Goal: Task Accomplishment & Management: Use online tool/utility

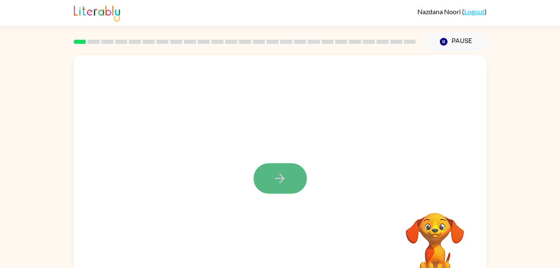
click at [277, 185] on icon "button" at bounding box center [280, 178] width 15 height 15
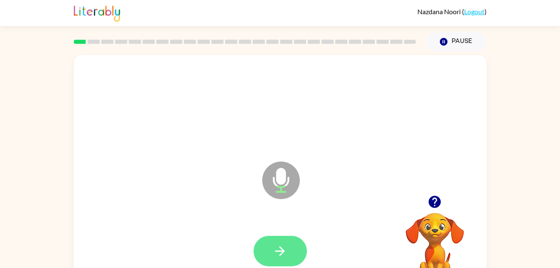
click at [295, 254] on button "button" at bounding box center [280, 251] width 53 height 30
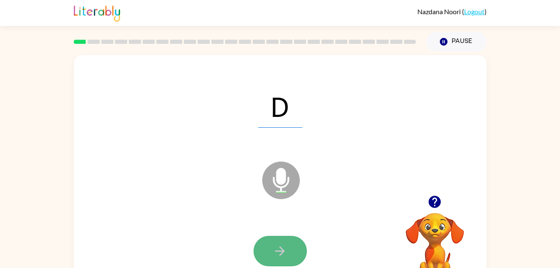
click at [288, 257] on button "button" at bounding box center [280, 251] width 53 height 30
click at [277, 255] on icon "button" at bounding box center [280, 251] width 15 height 15
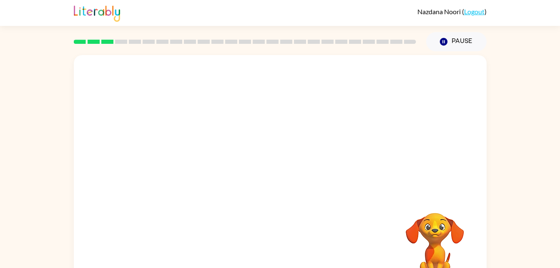
click at [284, 227] on div "Your browser must support playing .mp4 files to use Literably. Please try using…" at bounding box center [280, 174] width 413 height 238
click at [279, 138] on div at bounding box center [280, 125] width 413 height 140
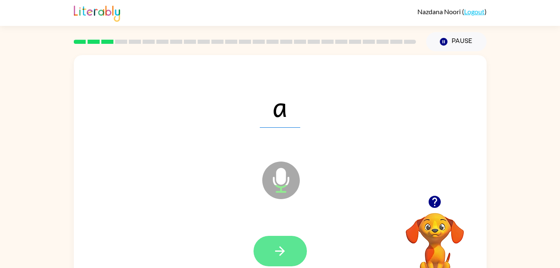
click at [277, 253] on icon "button" at bounding box center [280, 251] width 15 height 15
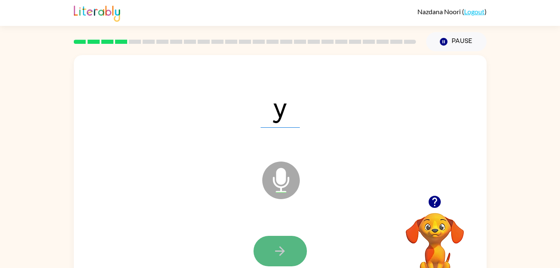
click at [287, 249] on icon "button" at bounding box center [280, 251] width 15 height 15
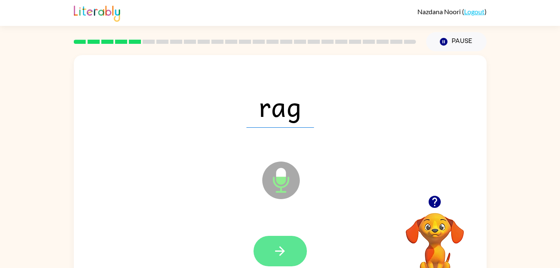
click at [281, 247] on icon "button" at bounding box center [280, 251] width 10 height 10
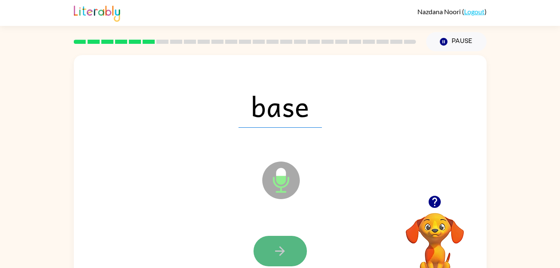
click at [276, 247] on icon "button" at bounding box center [280, 251] width 15 height 15
click at [276, 255] on icon "button" at bounding box center [280, 251] width 15 height 15
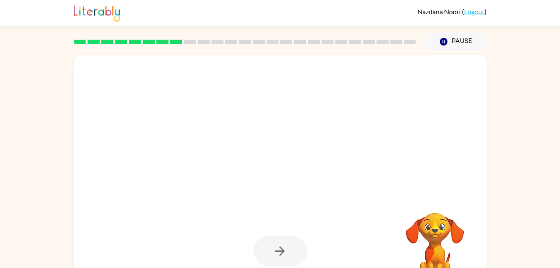
scroll to position [0, 0]
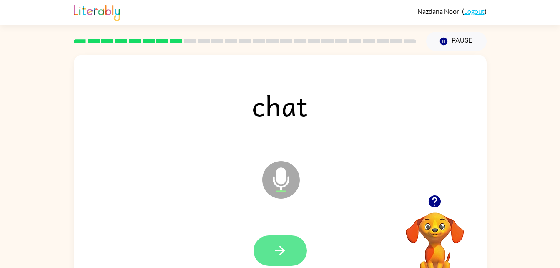
click at [297, 255] on button "button" at bounding box center [280, 250] width 53 height 30
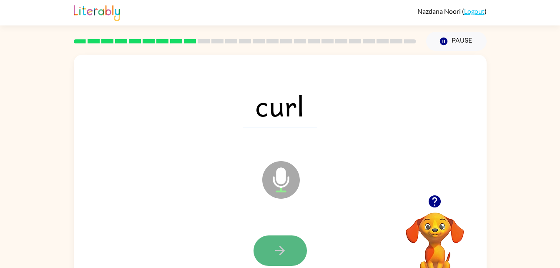
click at [282, 247] on icon "button" at bounding box center [280, 250] width 15 height 15
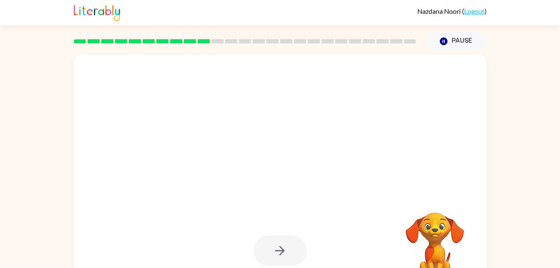
click at [282, 247] on div at bounding box center [280, 250] width 53 height 30
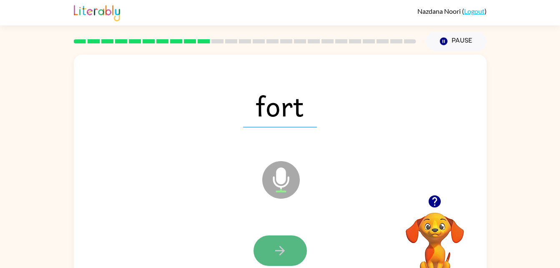
click at [280, 249] on icon "button" at bounding box center [280, 250] width 15 height 15
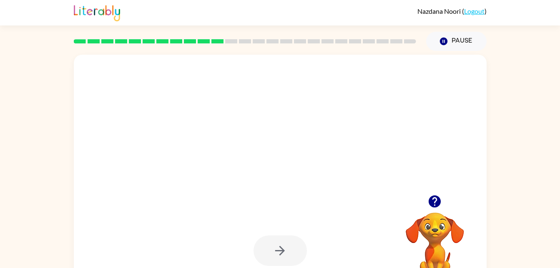
click at [280, 249] on div at bounding box center [280, 250] width 53 height 30
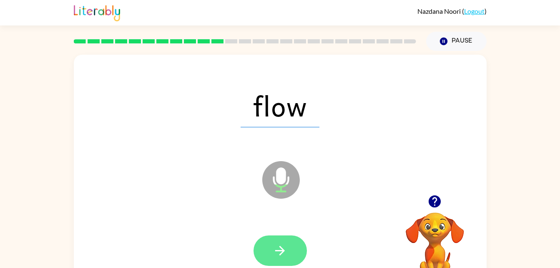
click at [279, 249] on icon "button" at bounding box center [280, 250] width 15 height 15
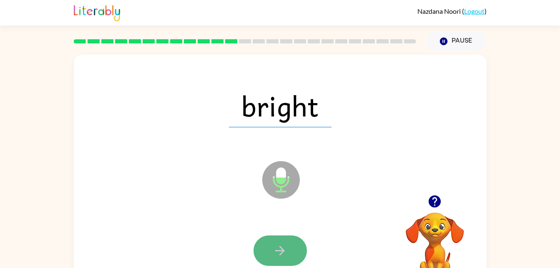
click at [284, 257] on icon "button" at bounding box center [280, 250] width 15 height 15
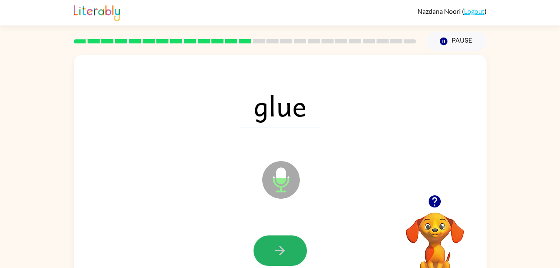
click at [284, 257] on icon "button" at bounding box center [280, 250] width 15 height 15
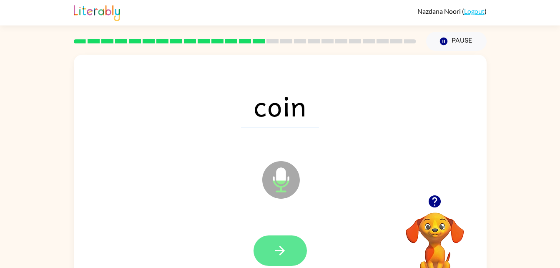
click at [279, 247] on icon "button" at bounding box center [280, 250] width 15 height 15
click at [282, 250] on icon "button" at bounding box center [280, 251] width 10 height 10
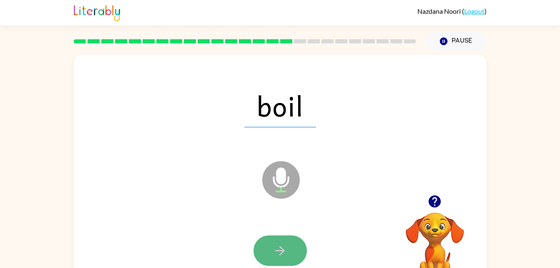
click at [279, 250] on icon "button" at bounding box center [280, 251] width 10 height 10
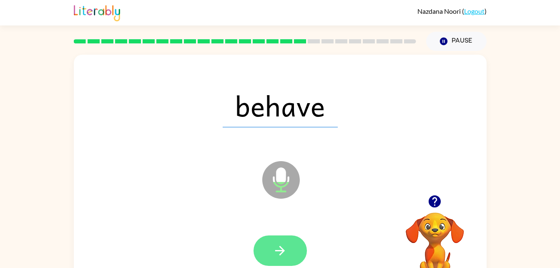
click at [279, 255] on icon "button" at bounding box center [280, 250] width 15 height 15
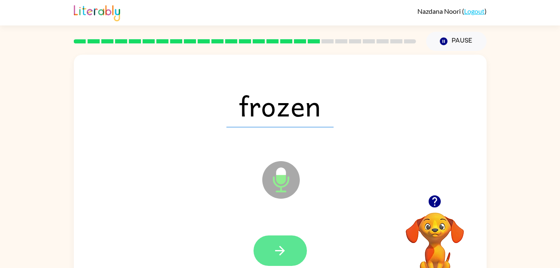
click at [273, 251] on icon "button" at bounding box center [280, 250] width 15 height 15
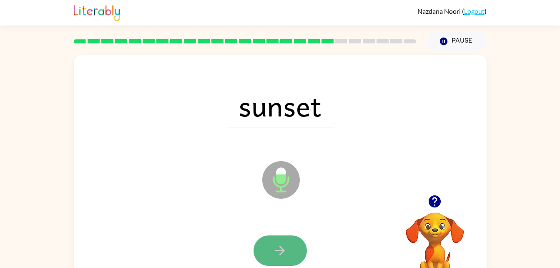
click at [277, 246] on icon "button" at bounding box center [280, 250] width 15 height 15
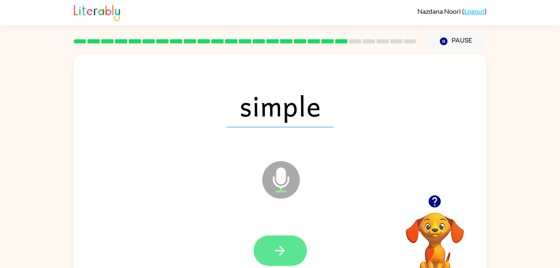
click at [275, 249] on icon "button" at bounding box center [280, 250] width 15 height 15
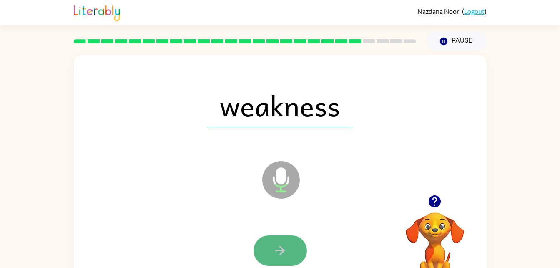
click at [281, 245] on icon "button" at bounding box center [280, 250] width 15 height 15
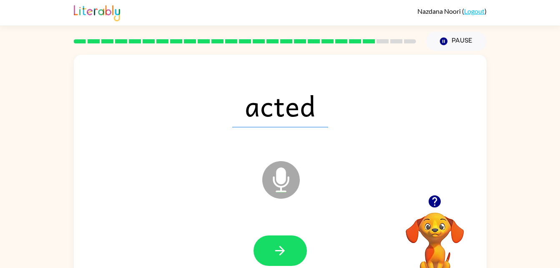
click at [309, 241] on div at bounding box center [280, 250] width 396 height 68
click at [280, 251] on icon "button" at bounding box center [280, 250] width 15 height 15
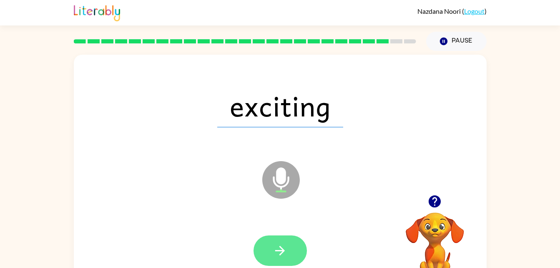
click at [278, 254] on icon "button" at bounding box center [280, 250] width 15 height 15
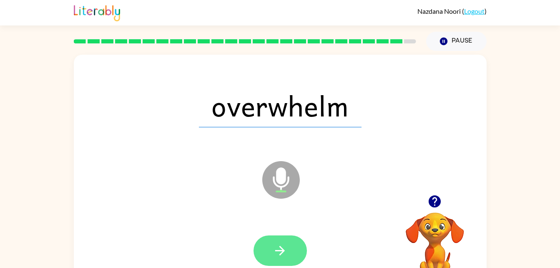
click at [278, 252] on icon "button" at bounding box center [280, 250] width 15 height 15
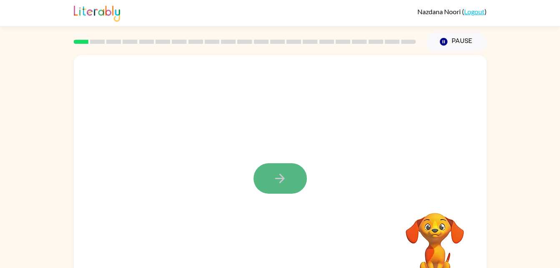
click at [269, 180] on button "button" at bounding box center [280, 178] width 53 height 30
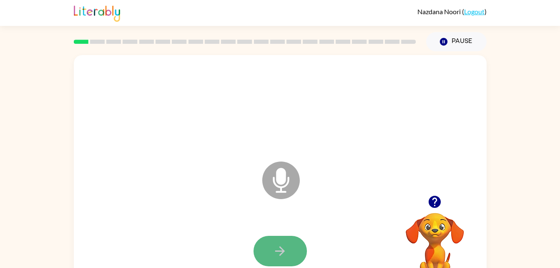
click at [274, 258] on button "button" at bounding box center [280, 251] width 53 height 30
click at [279, 251] on icon "button" at bounding box center [280, 251] width 10 height 10
click at [297, 248] on button "button" at bounding box center [280, 251] width 53 height 30
click at [300, 246] on button "button" at bounding box center [280, 251] width 53 height 30
click at [282, 236] on button "button" at bounding box center [280, 251] width 53 height 30
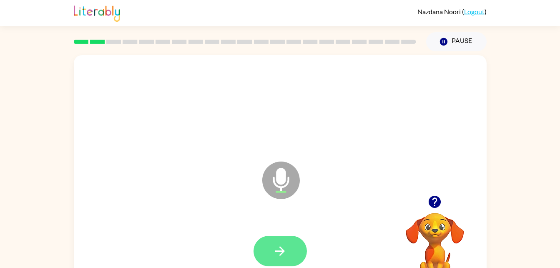
click at [263, 236] on button "button" at bounding box center [280, 251] width 53 height 30
click at [295, 244] on button "button" at bounding box center [280, 251] width 53 height 30
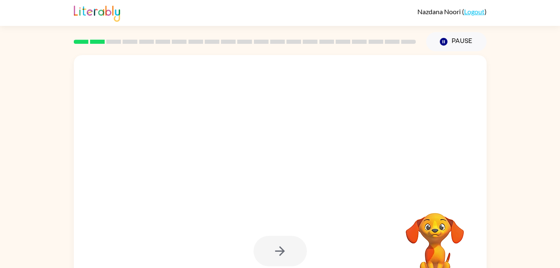
click at [312, 212] on div at bounding box center [280, 174] width 413 height 238
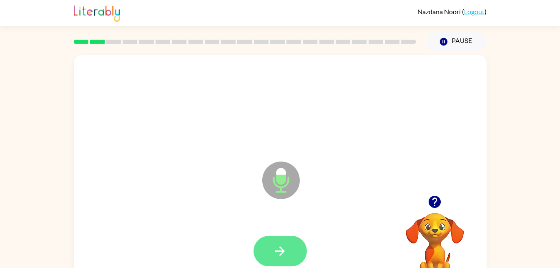
click at [288, 253] on button "button" at bounding box center [280, 251] width 53 height 30
click at [286, 251] on icon "button" at bounding box center [280, 251] width 15 height 15
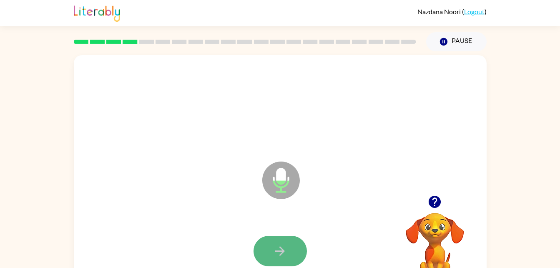
click at [286, 252] on icon "button" at bounding box center [280, 251] width 15 height 15
click at [285, 252] on icon "button" at bounding box center [280, 251] width 15 height 15
click at [292, 258] on button "button" at bounding box center [280, 251] width 53 height 30
click at [294, 264] on button "button" at bounding box center [280, 251] width 53 height 30
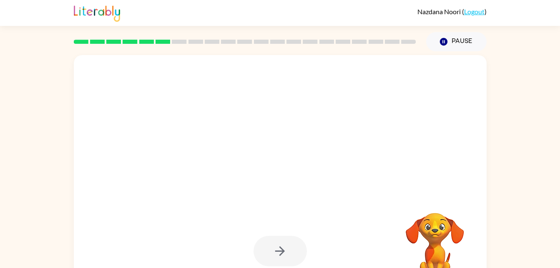
click at [287, 241] on div at bounding box center [280, 251] width 53 height 30
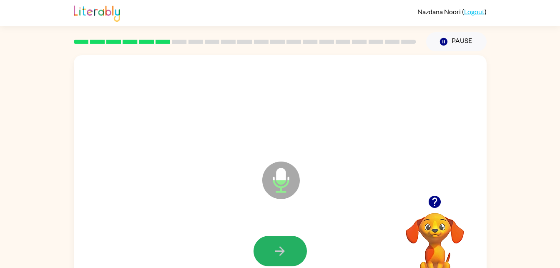
click at [287, 241] on button "button" at bounding box center [280, 251] width 53 height 30
click at [265, 244] on button "button" at bounding box center [280, 251] width 53 height 30
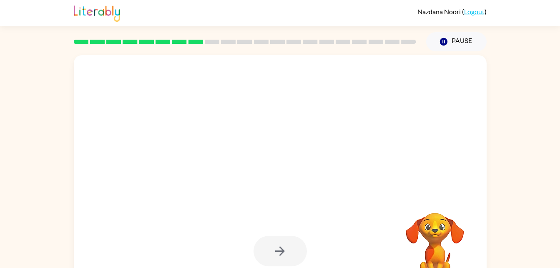
click at [238, 193] on div at bounding box center [280, 174] width 413 height 238
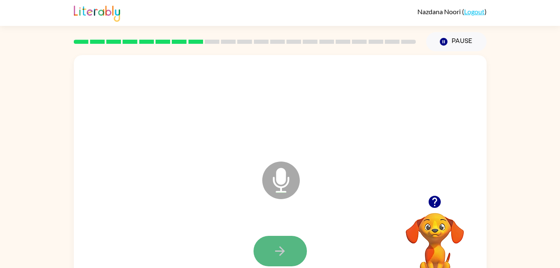
click at [283, 250] on icon "button" at bounding box center [280, 251] width 10 height 10
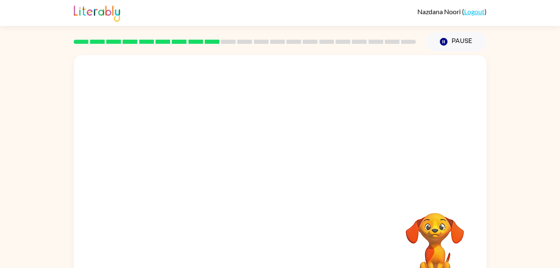
click at [377, 148] on div at bounding box center [280, 125] width 413 height 140
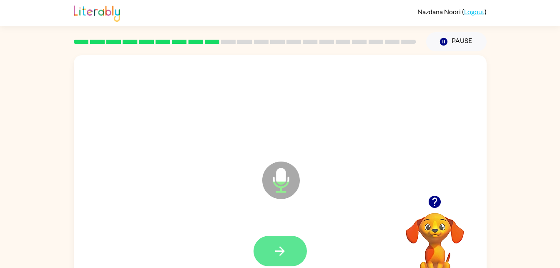
click at [280, 249] on icon "button" at bounding box center [280, 251] width 15 height 15
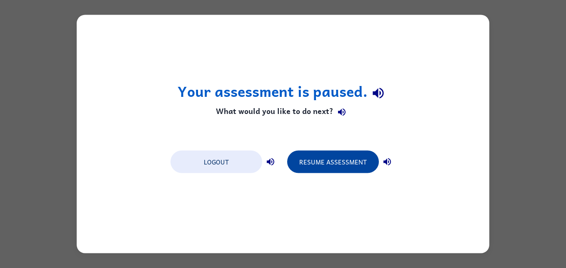
click at [324, 166] on button "Resume Assessment" at bounding box center [333, 162] width 92 height 23
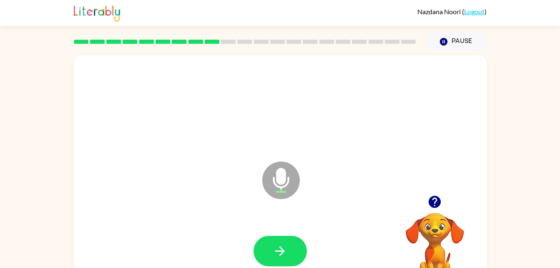
click at [229, 23] on div "Nazdana Noori ( Logout )" at bounding box center [280, 13] width 413 height 26
click at [163, 221] on div at bounding box center [280, 251] width 396 height 68
click at [269, 247] on button "button" at bounding box center [280, 251] width 53 height 30
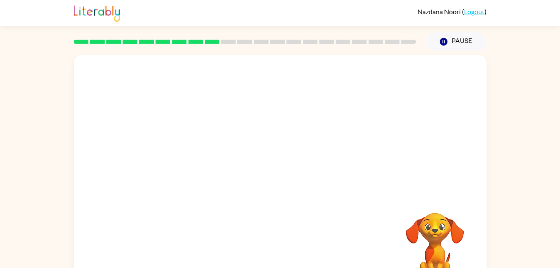
drag, startPoint x: 191, startPoint y: 110, endPoint x: 360, endPoint y: 151, distance: 173.9
click at [360, 151] on div at bounding box center [280, 174] width 413 height 238
click at [421, 234] on video "Your browser must support playing .mp4 files to use Literably. Please try using…" at bounding box center [434, 241] width 83 height 83
click at [422, 234] on video "Your browser must support playing .mp4 files to use Literably. Please try using…" at bounding box center [434, 241] width 83 height 83
click at [410, 174] on div at bounding box center [260, 159] width 356 height 30
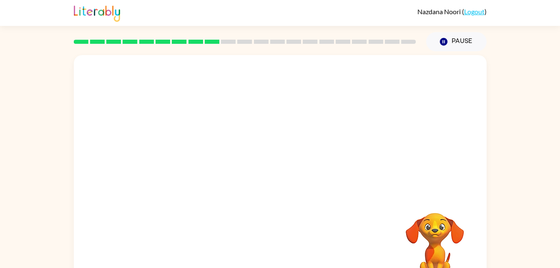
click at [410, 174] on div at bounding box center [260, 159] width 356 height 30
click at [497, 143] on div "Your browser must support playing .mp4 files to use Literably. Please try using…" at bounding box center [280, 172] width 560 height 242
click at [553, 136] on div "Your browser must support playing .mp4 files to use Literably. Please try using…" at bounding box center [280, 172] width 560 height 242
click at [322, 116] on div at bounding box center [280, 106] width 396 height 68
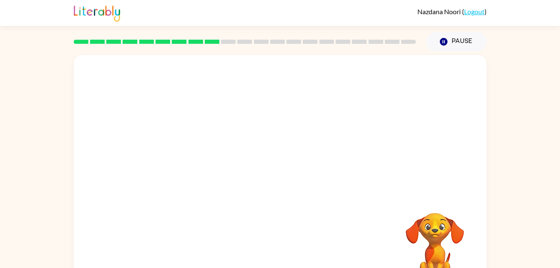
click at [343, 109] on div at bounding box center [280, 106] width 396 height 68
click at [189, 163] on div at bounding box center [260, 159] width 356 height 30
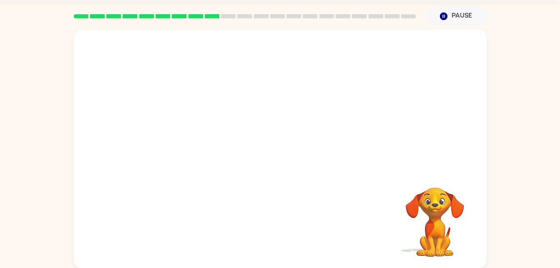
click at [214, 108] on div at bounding box center [280, 80] width 396 height 68
click at [292, 146] on div at bounding box center [260, 134] width 356 height 30
click at [450, 11] on button "Pause Pause" at bounding box center [456, 16] width 60 height 19
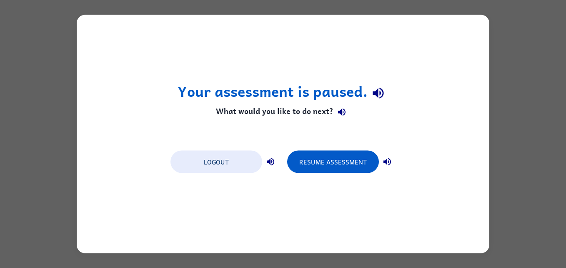
click at [520, 103] on div "Your assessment is paused. What would you like to do next? Logout Resume Assess…" at bounding box center [283, 134] width 566 height 268
click at [477, 76] on div "Your assessment is paused. What would you like to do next? Logout Resume Assess…" at bounding box center [283, 134] width 413 height 238
click at [497, 66] on div "Your assessment is paused. What would you like to do next? Logout Resume Assess…" at bounding box center [283, 134] width 566 height 268
click at [492, 64] on div "Your assessment is paused. What would you like to do next? Logout Resume Assess…" at bounding box center [283, 134] width 566 height 268
click at [516, 52] on div "Your assessment is paused. What would you like to do next? Logout Resume Assess…" at bounding box center [283, 134] width 566 height 268
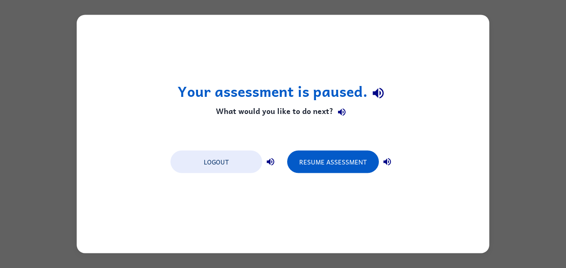
click at [558, 53] on div "Your assessment is paused. What would you like to do next? Logout Resume Assess…" at bounding box center [283, 134] width 566 height 268
click at [352, 172] on button "Resume Assessment" at bounding box center [333, 162] width 92 height 23
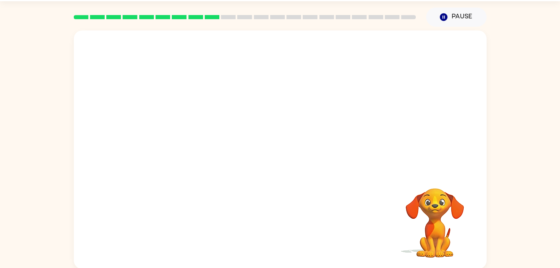
scroll to position [25, 0]
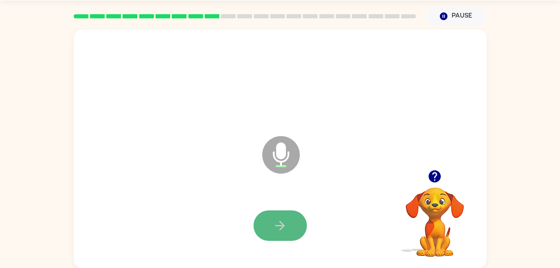
click at [274, 234] on button "button" at bounding box center [280, 225] width 53 height 30
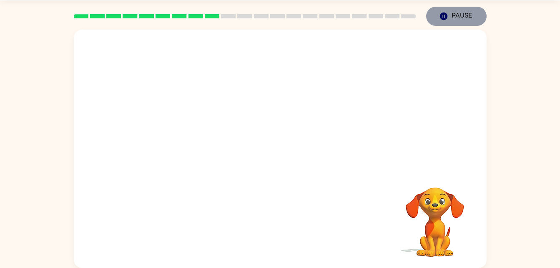
click at [457, 19] on button "Pause Pause" at bounding box center [456, 16] width 60 height 19
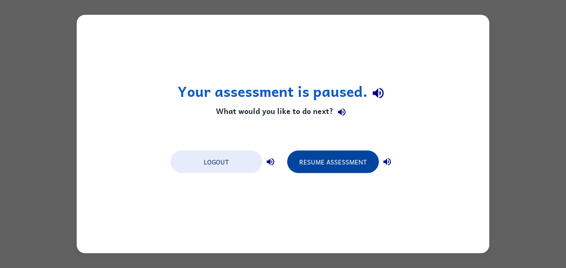
click at [338, 164] on button "Resume Assessment" at bounding box center [333, 162] width 92 height 23
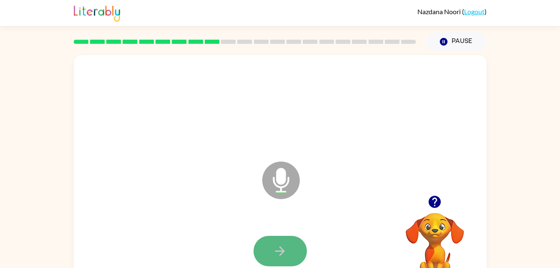
click at [271, 251] on button "button" at bounding box center [280, 251] width 53 height 30
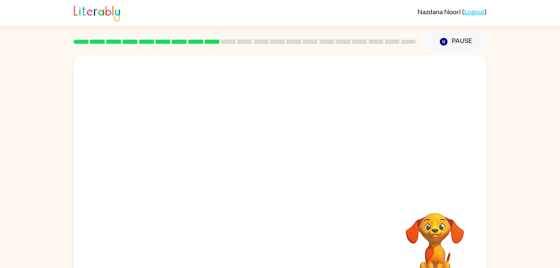
click at [153, 41] on rect at bounding box center [146, 42] width 15 height 4
click at [224, 37] on div at bounding box center [245, 41] width 352 height 29
click at [327, 46] on div at bounding box center [245, 41] width 352 height 29
click at [331, 196] on div at bounding box center [280, 174] width 413 height 238
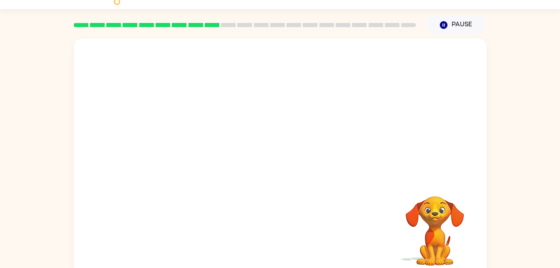
scroll to position [25, 0]
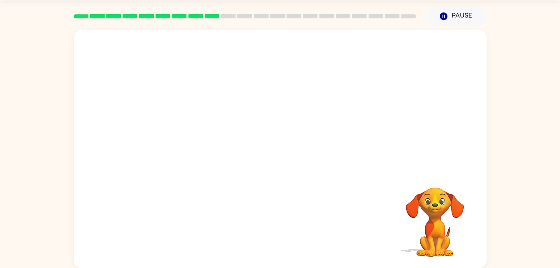
drag, startPoint x: 297, startPoint y: 159, endPoint x: 225, endPoint y: 162, distance: 71.4
click at [225, 162] on div at bounding box center [280, 149] width 413 height 238
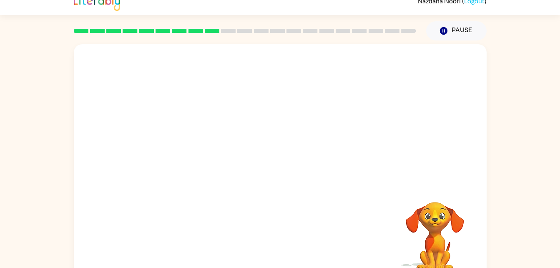
scroll to position [0, 0]
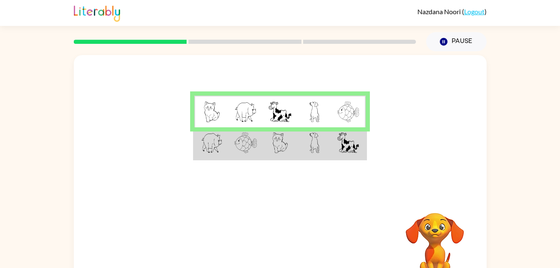
click at [250, 191] on div at bounding box center [280, 125] width 413 height 140
click at [294, 122] on td at bounding box center [280, 112] width 34 height 32
click at [211, 112] on img at bounding box center [212, 111] width 16 height 21
click at [309, 135] on img at bounding box center [314, 142] width 10 height 21
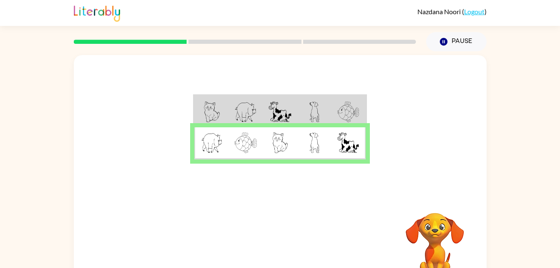
click at [295, 116] on td at bounding box center [280, 112] width 34 height 32
click at [285, 260] on button "button" at bounding box center [280, 246] width 53 height 30
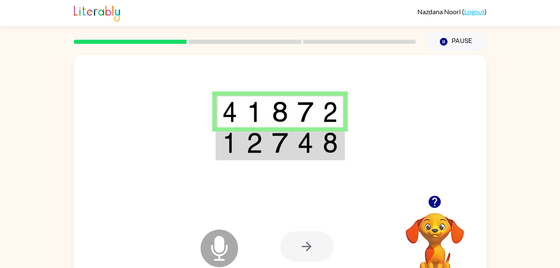
click at [306, 247] on div at bounding box center [306, 246] width 53 height 30
click at [276, 140] on img at bounding box center [280, 142] width 16 height 21
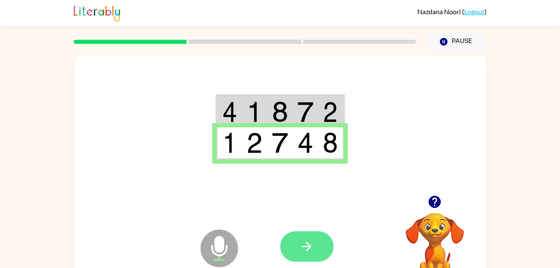
click at [294, 244] on button "button" at bounding box center [306, 246] width 53 height 30
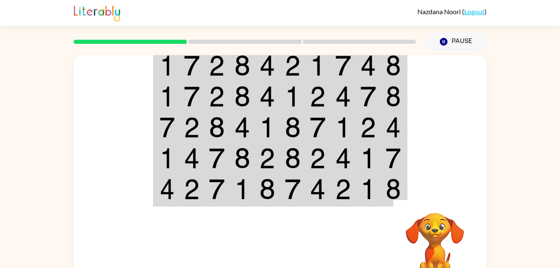
click at [232, 73] on td at bounding box center [242, 65] width 25 height 32
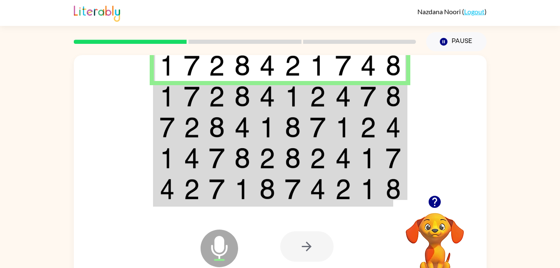
click at [172, 99] on img at bounding box center [167, 96] width 15 height 21
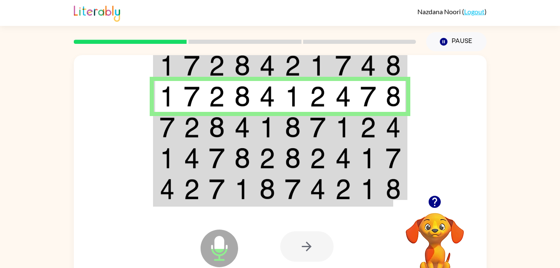
click at [174, 132] on img at bounding box center [167, 127] width 15 height 21
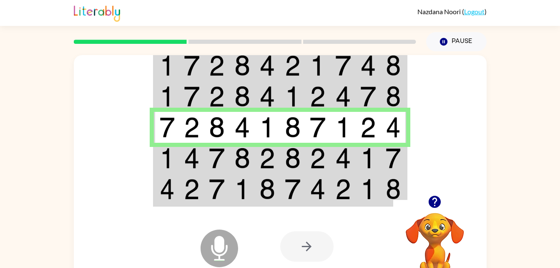
click at [154, 157] on td at bounding box center [166, 158] width 25 height 31
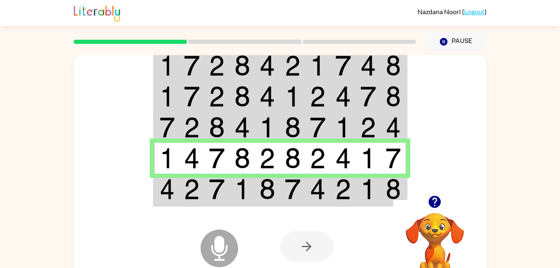
click at [169, 201] on div "Microphone The Microphone is here when it is your turn to talk" at bounding box center [198, 226] width 83 height 55
click at [160, 197] on img at bounding box center [167, 189] width 15 height 21
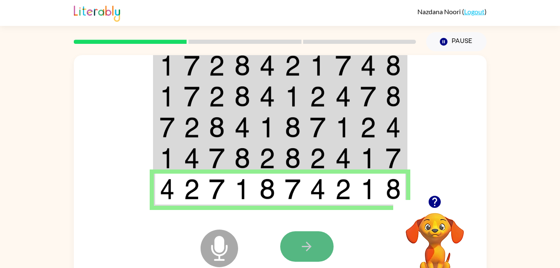
click at [302, 249] on icon "button" at bounding box center [306, 246] width 15 height 15
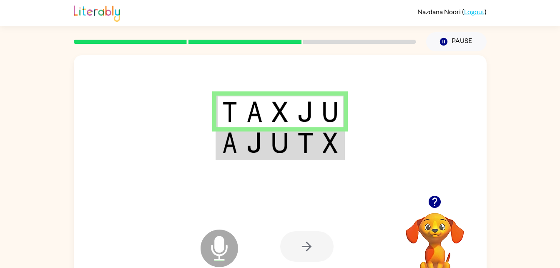
click at [259, 159] on table at bounding box center [280, 127] width 129 height 66
click at [243, 150] on td at bounding box center [254, 143] width 25 height 32
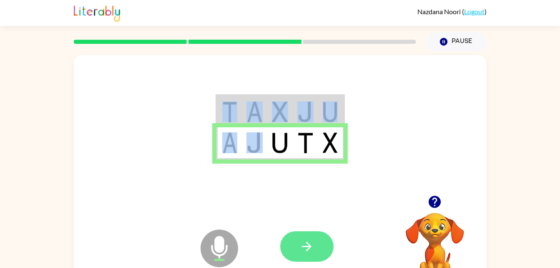
drag, startPoint x: 243, startPoint y: 150, endPoint x: 321, endPoint y: 235, distance: 115.4
click at [321, 235] on div "Microphone The Microphone is here when it is your turn to talk Your browser mus…" at bounding box center [280, 174] width 413 height 238
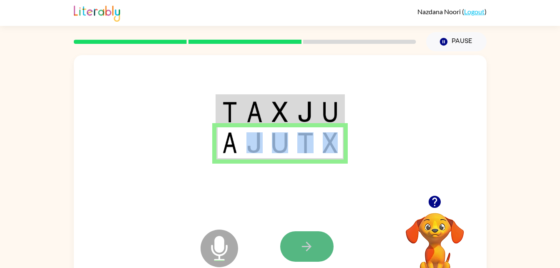
drag, startPoint x: 321, startPoint y: 235, endPoint x: 317, endPoint y: 257, distance: 21.6
click at [317, 257] on button "button" at bounding box center [306, 246] width 53 height 30
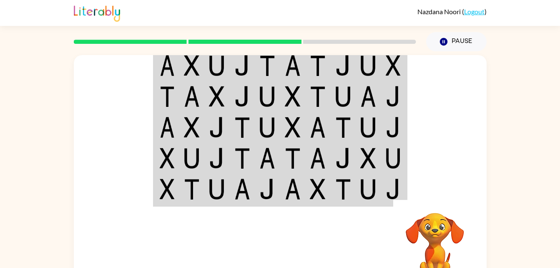
drag, startPoint x: 500, startPoint y: 95, endPoint x: 469, endPoint y: 113, distance: 36.1
click at [469, 113] on div "Your browser must support playing .mp4 files to use Literably. Please try using…" at bounding box center [280, 172] width 560 height 242
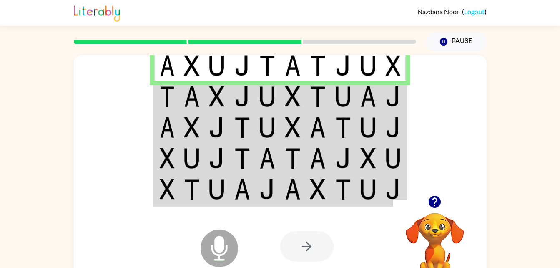
click at [153, 103] on table at bounding box center [280, 127] width 254 height 159
click at [163, 105] on img at bounding box center [167, 96] width 15 height 21
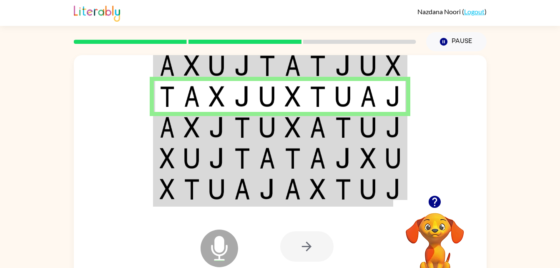
click at [167, 131] on img at bounding box center [167, 127] width 15 height 21
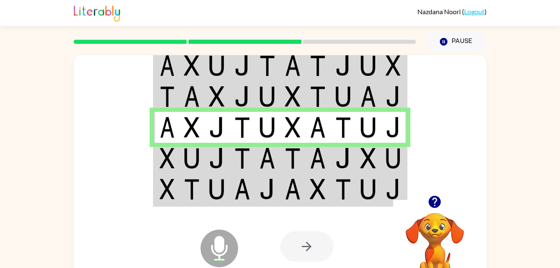
click at [168, 173] on td at bounding box center [166, 158] width 25 height 31
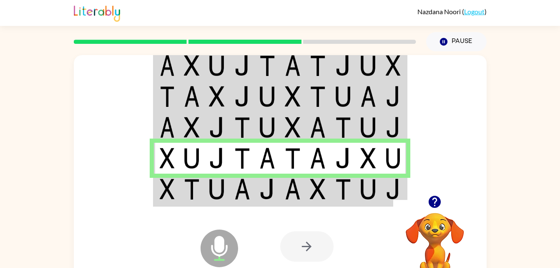
click at [163, 202] on div "Microphone The Microphone is here when it is your turn to talk" at bounding box center [198, 226] width 83 height 55
click at [175, 201] on div "Microphone The Microphone is here when it is your turn to talk" at bounding box center [198, 226] width 83 height 55
click at [178, 183] on td at bounding box center [166, 190] width 25 height 32
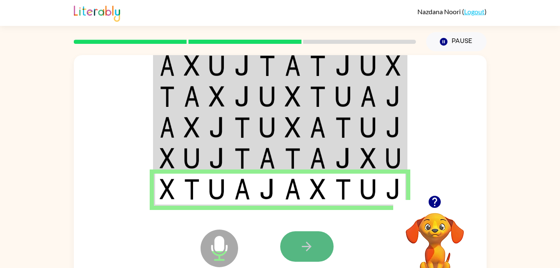
click at [302, 239] on icon "button" at bounding box center [306, 246] width 15 height 15
